Goal: Information Seeking & Learning: Learn about a topic

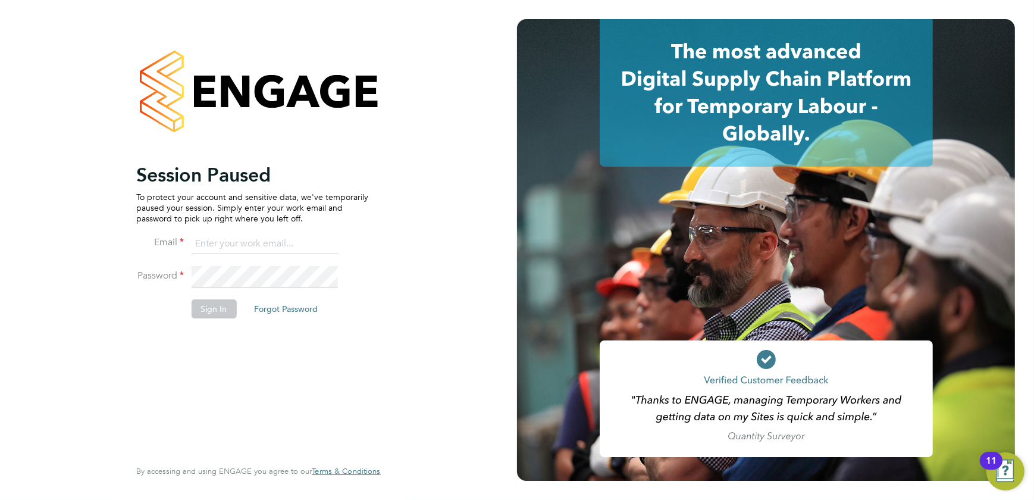
type input "shaun@simcott.co.uk"
click at [205, 297] on li "Password" at bounding box center [252, 282] width 232 height 33
click at [206, 303] on button "Sign In" at bounding box center [213, 308] width 45 height 19
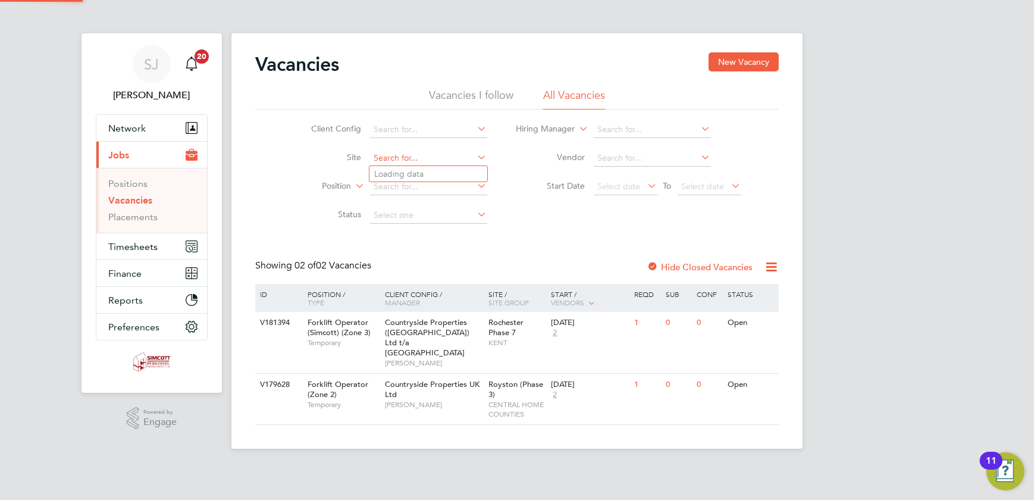
click at [418, 155] on input at bounding box center [428, 158] width 117 height 17
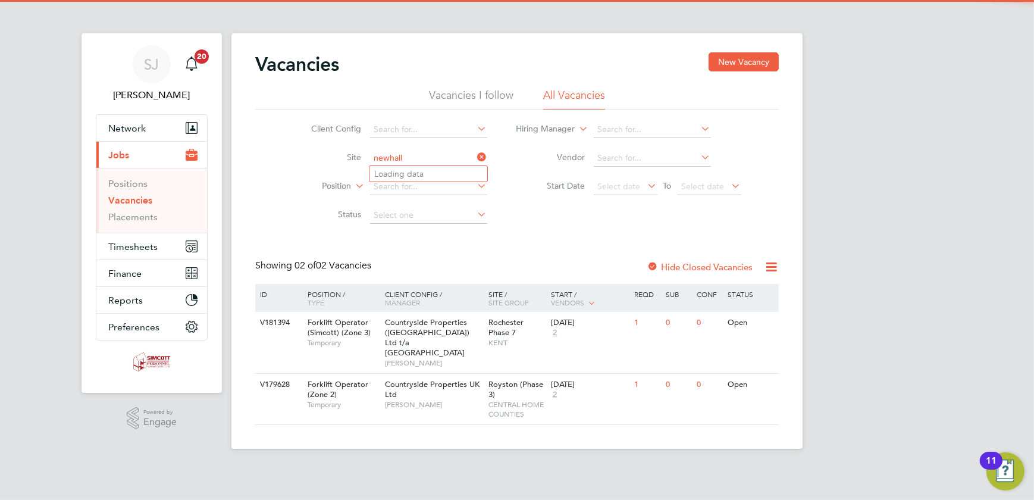
type input "Newhall 2B East"
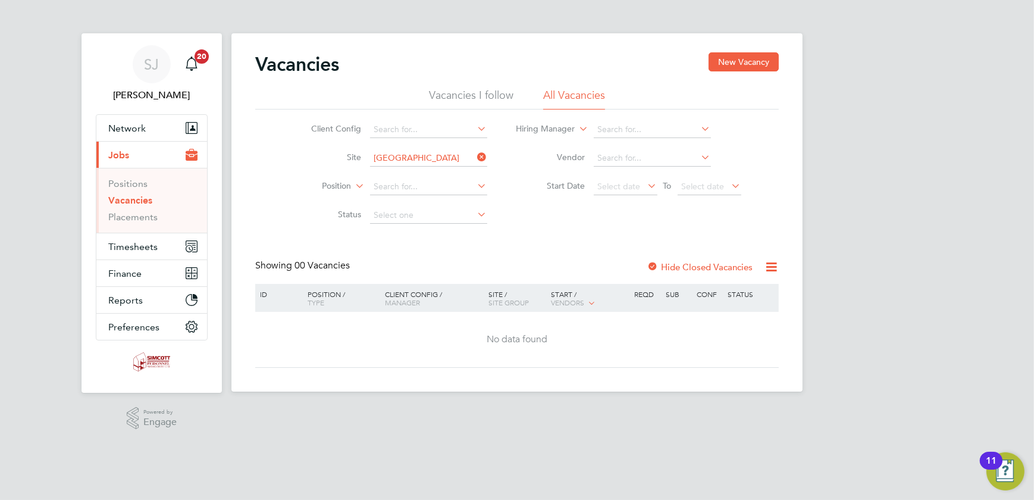
click at [689, 270] on label "Hide Closed Vacancies" at bounding box center [699, 266] width 106 height 11
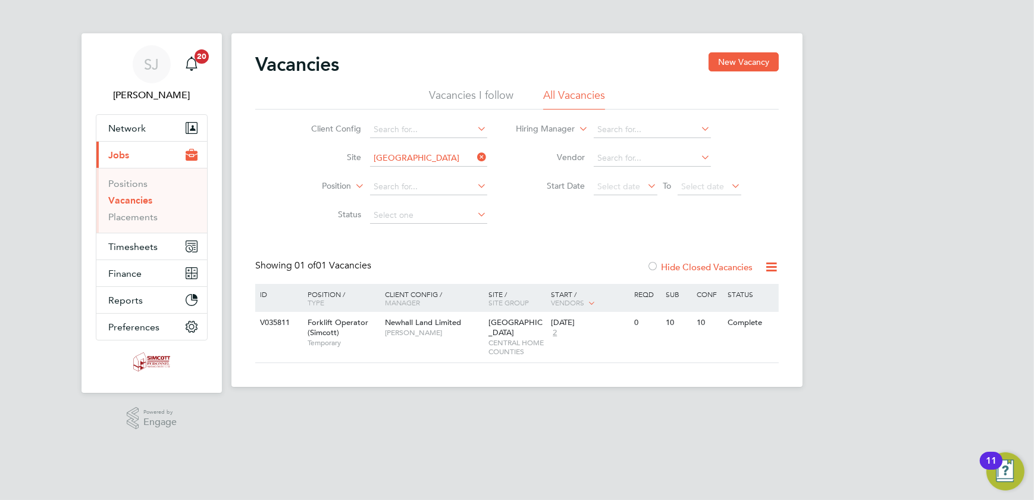
click at [475, 155] on icon at bounding box center [475, 157] width 0 height 17
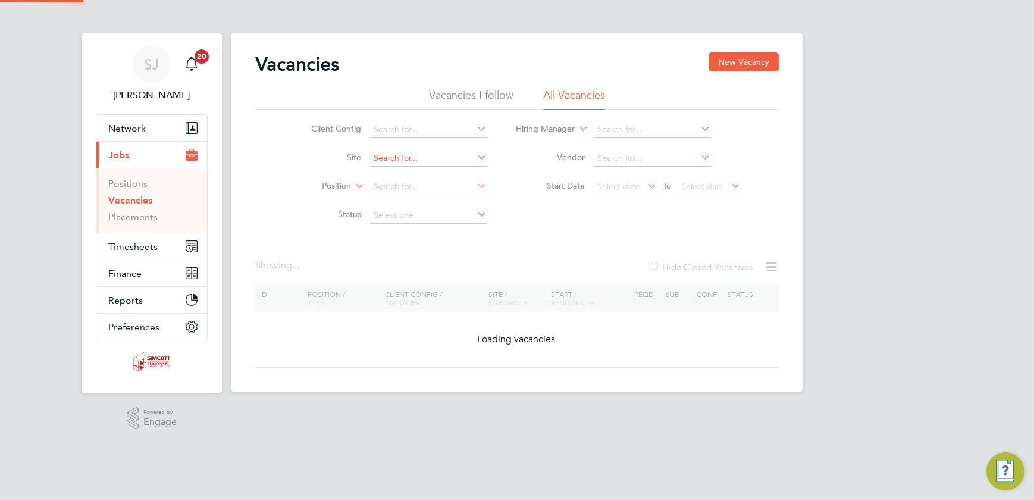
click at [451, 163] on input at bounding box center [428, 158] width 117 height 17
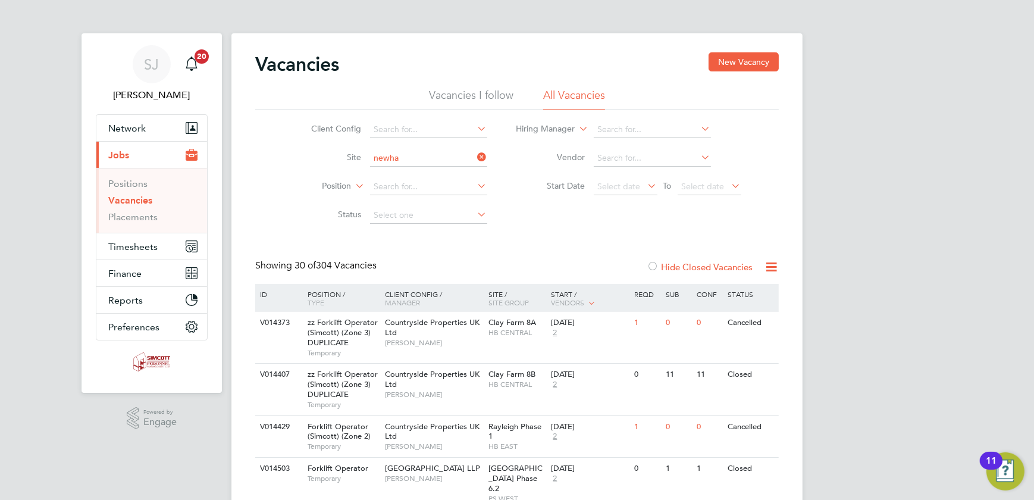
click at [460, 204] on li "Newha ll Phase 1B" at bounding box center [428, 206] width 118 height 16
type input "Newhall Phase 1B"
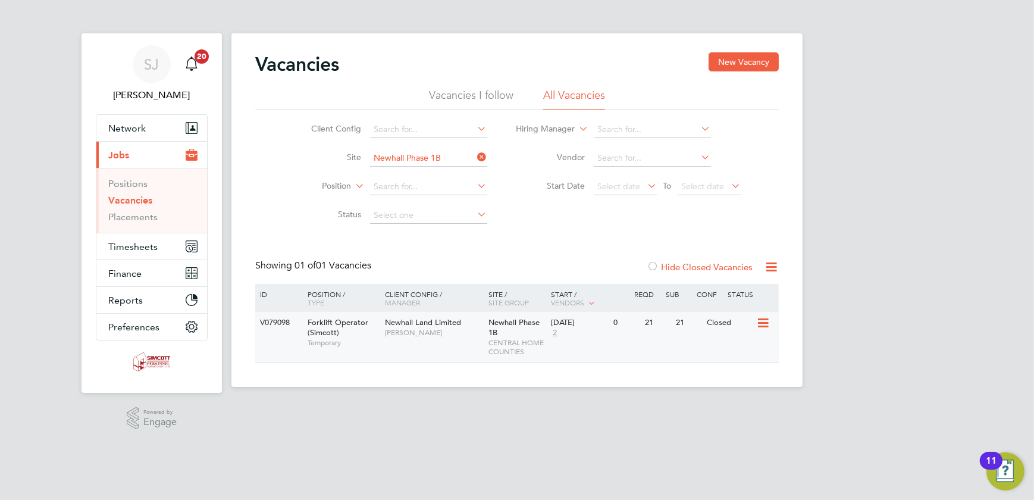
click at [508, 331] on div "Newhall Phase 1B CENTRAL HOME COUNTIES" at bounding box center [517, 337] width 62 height 51
click at [532, 331] on div "Newhall Phase 1B CENTRAL HOME COUNTIES" at bounding box center [517, 337] width 62 height 51
click at [136, 200] on link "Vacancies" at bounding box center [130, 199] width 44 height 11
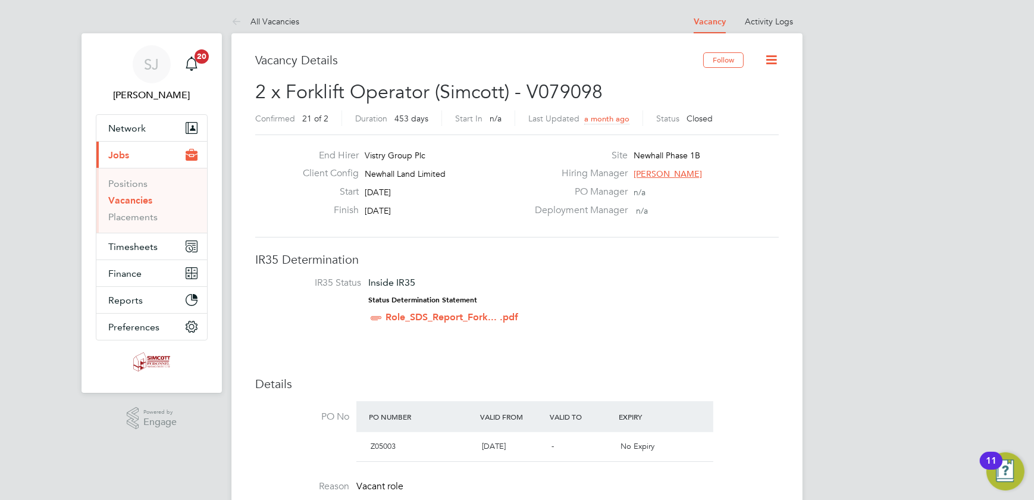
click at [770, 61] on icon at bounding box center [771, 59] width 15 height 15
click at [770, 55] on icon at bounding box center [771, 59] width 15 height 15
click at [776, 59] on icon at bounding box center [771, 59] width 15 height 15
click at [777, 62] on icon at bounding box center [771, 59] width 15 height 15
click at [257, 18] on link "All Vacancies" at bounding box center [265, 21] width 68 height 11
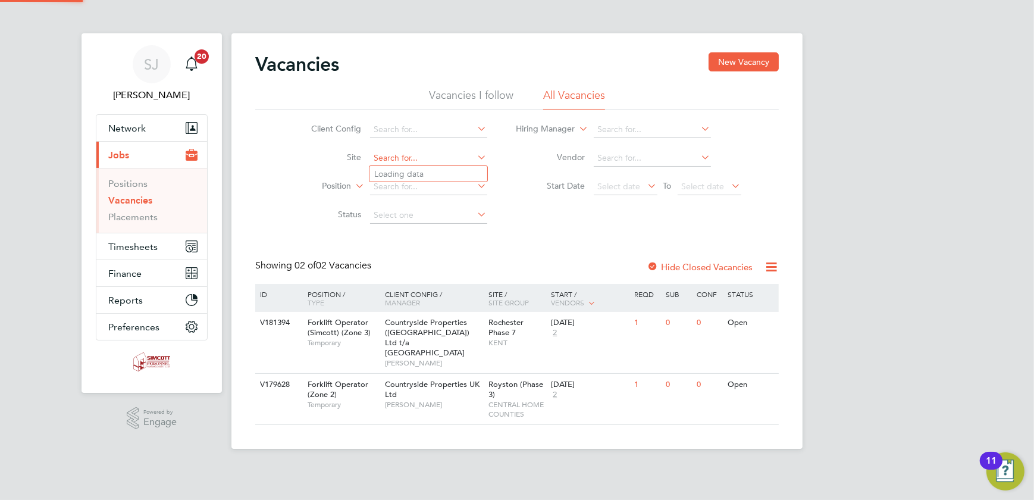
click at [409, 159] on input at bounding box center [428, 158] width 117 height 17
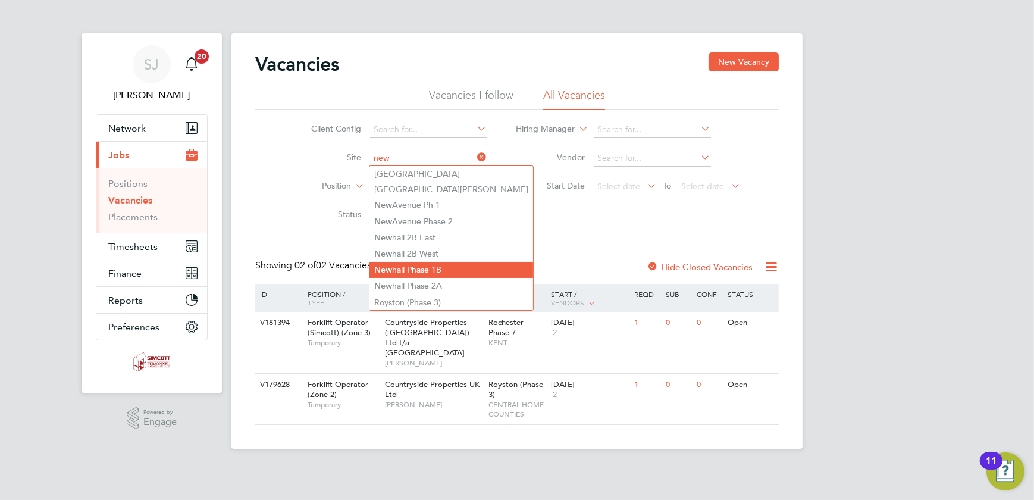
click at [448, 269] on li "New hall Phase 1B" at bounding box center [451, 270] width 164 height 16
type input "Newhall Phase 1B"
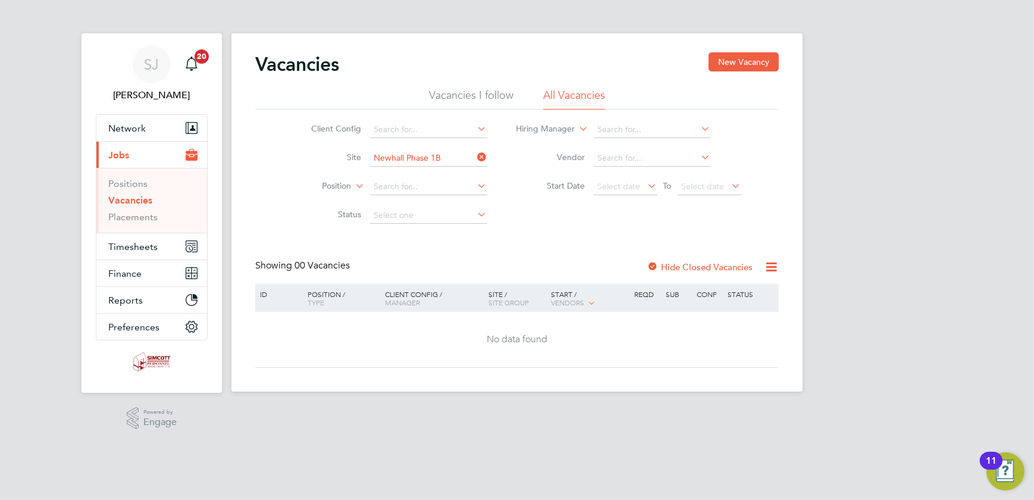
click at [683, 263] on label "Hide Closed Vacancies" at bounding box center [699, 266] width 106 height 11
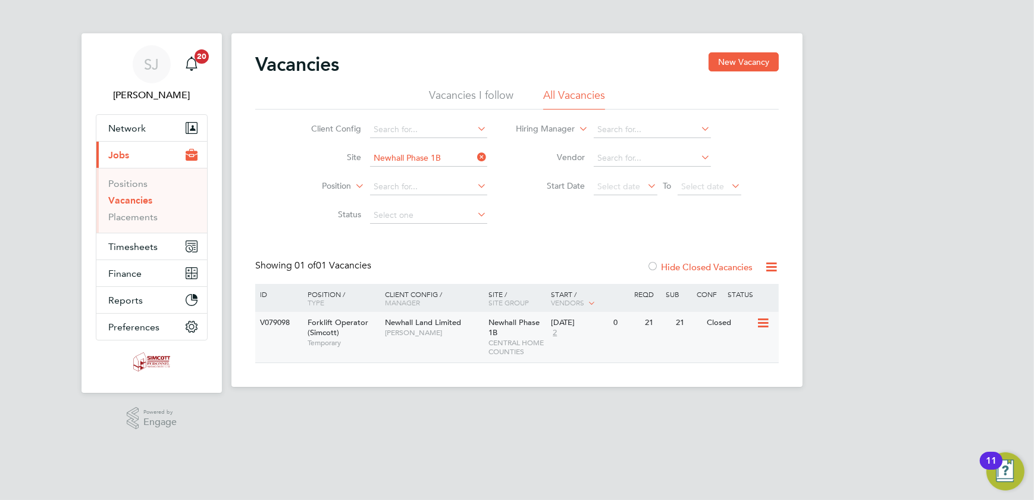
click at [490, 324] on span "Newhall Phase 1B" at bounding box center [514, 327] width 51 height 20
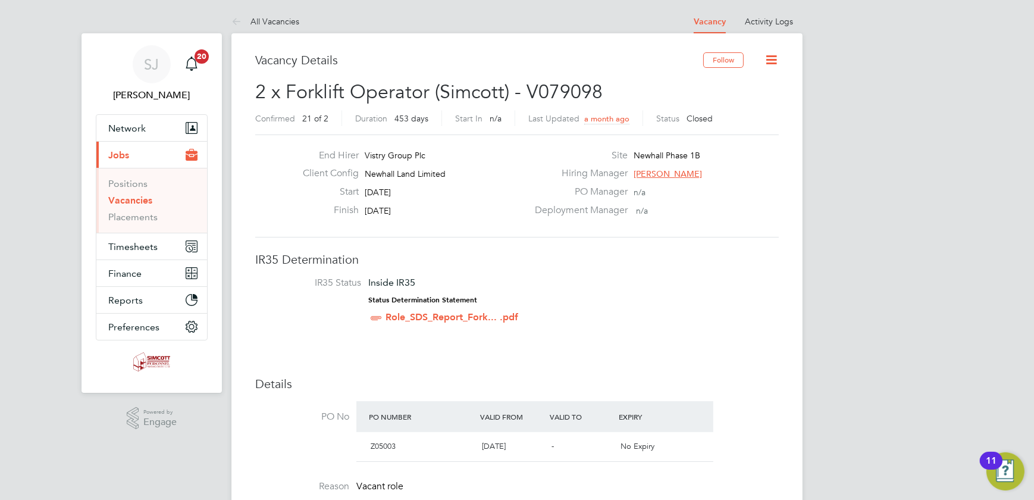
click at [771, 61] on icon at bounding box center [771, 59] width 15 height 15
click at [771, 63] on icon at bounding box center [771, 59] width 15 height 15
click at [262, 23] on link "All Vacancies" at bounding box center [265, 21] width 68 height 11
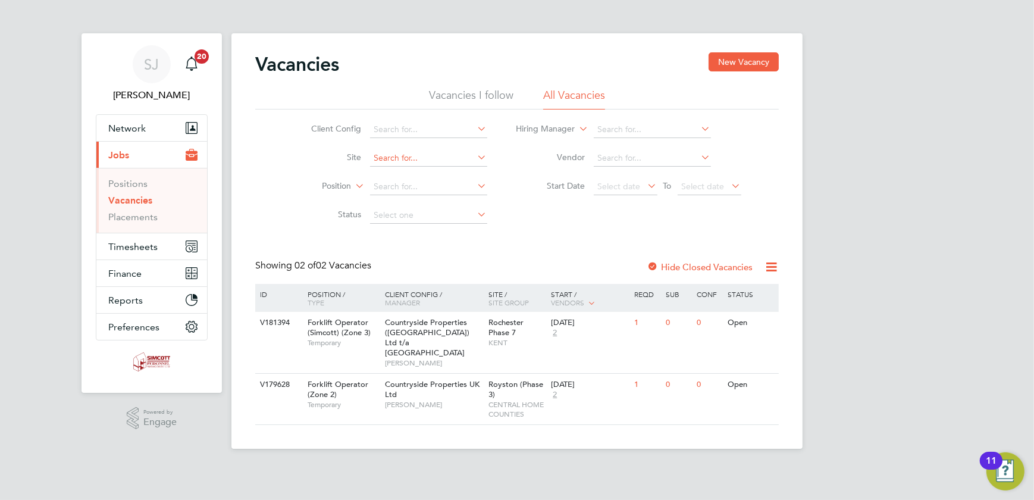
click at [416, 156] on input at bounding box center [428, 158] width 117 height 17
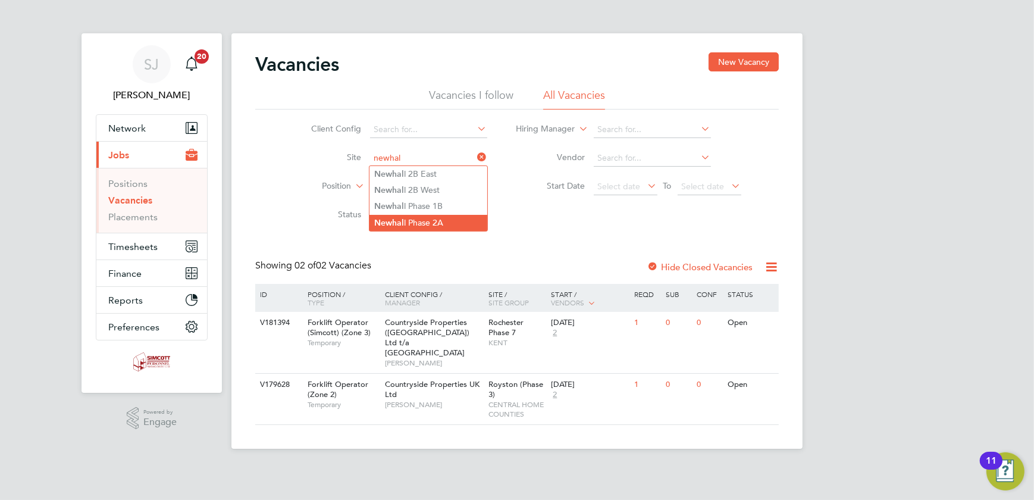
click at [433, 220] on li "Newhal l Phase 2A" at bounding box center [428, 223] width 118 height 16
type input "Newhall Phase 2A"
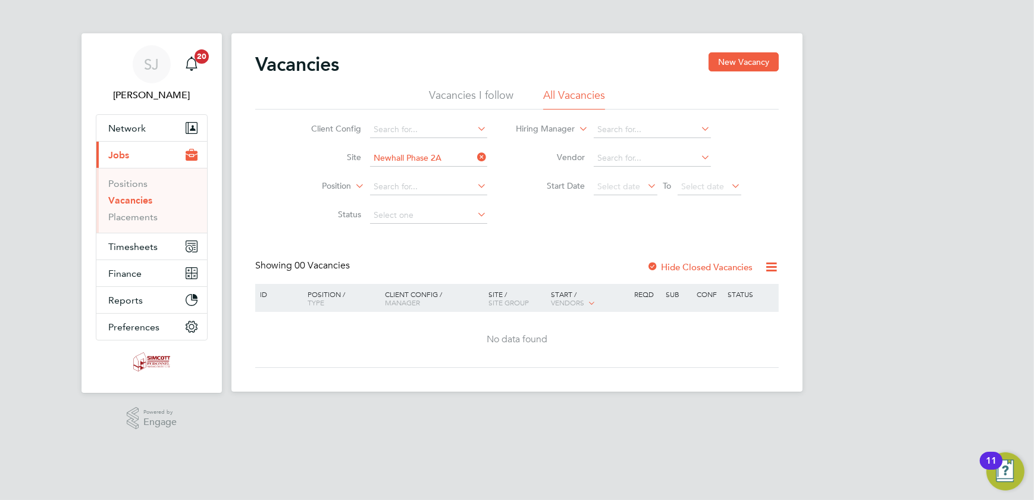
click at [715, 264] on label "Hide Closed Vacancies" at bounding box center [699, 266] width 106 height 11
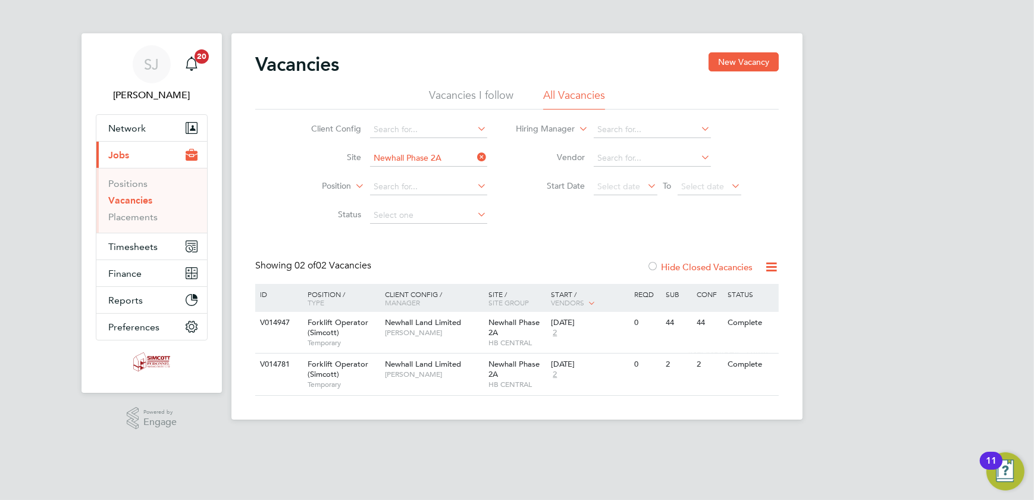
click at [475, 157] on icon at bounding box center [475, 157] width 0 height 17
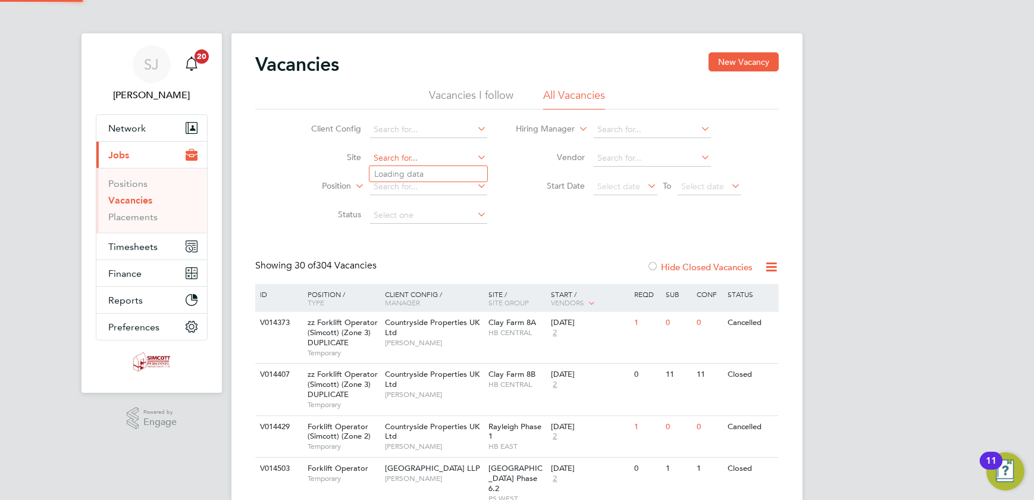
drag, startPoint x: 419, startPoint y: 160, endPoint x: 425, endPoint y: 161, distance: 6.0
click at [425, 157] on input at bounding box center [428, 158] width 117 height 17
click at [425, 208] on li "Newhall Phase 1B" at bounding box center [428, 206] width 118 height 16
type input "Newhall Phase 1B"
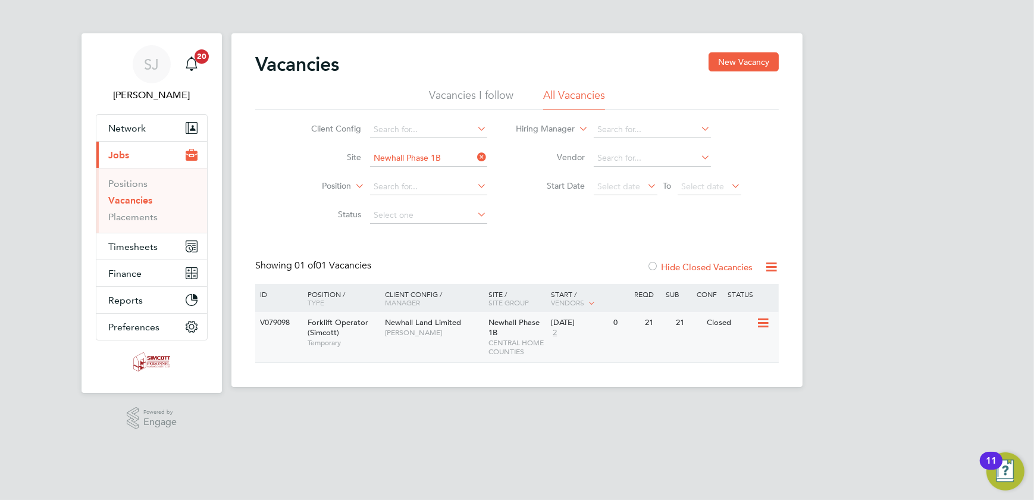
click at [494, 333] on span "Newhall Phase 1B" at bounding box center [514, 327] width 51 height 20
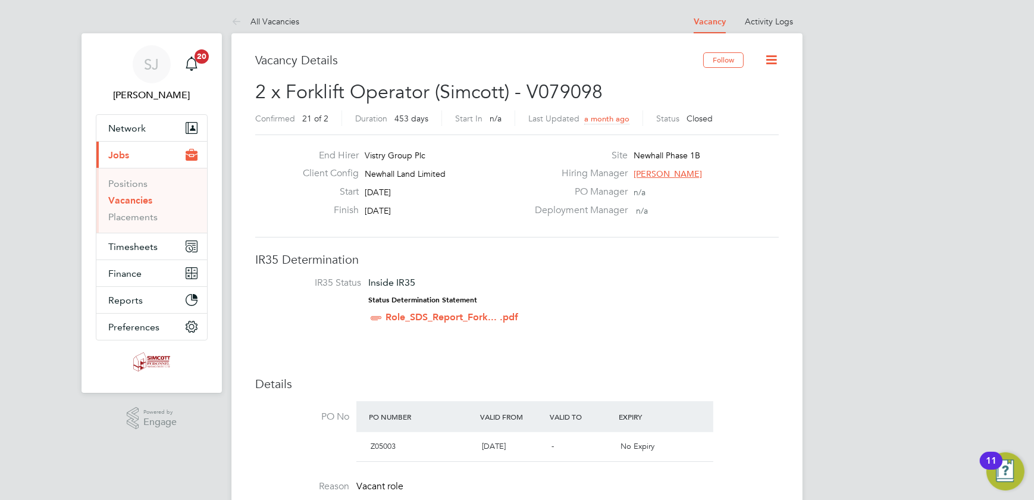
click at [772, 61] on icon at bounding box center [771, 59] width 15 height 15
click at [268, 26] on link "All Vacancies" at bounding box center [265, 21] width 68 height 11
